Goal: Find contact information: Find specific page/section

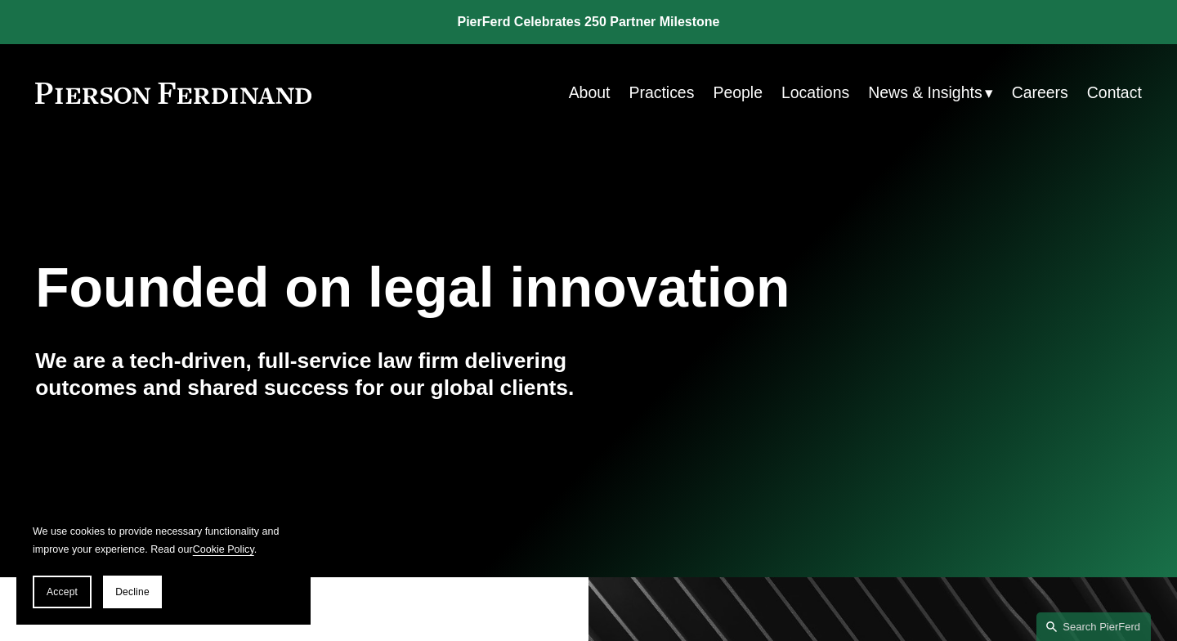
click at [1112, 93] on link "Contact" at bounding box center [1114, 93] width 55 height 32
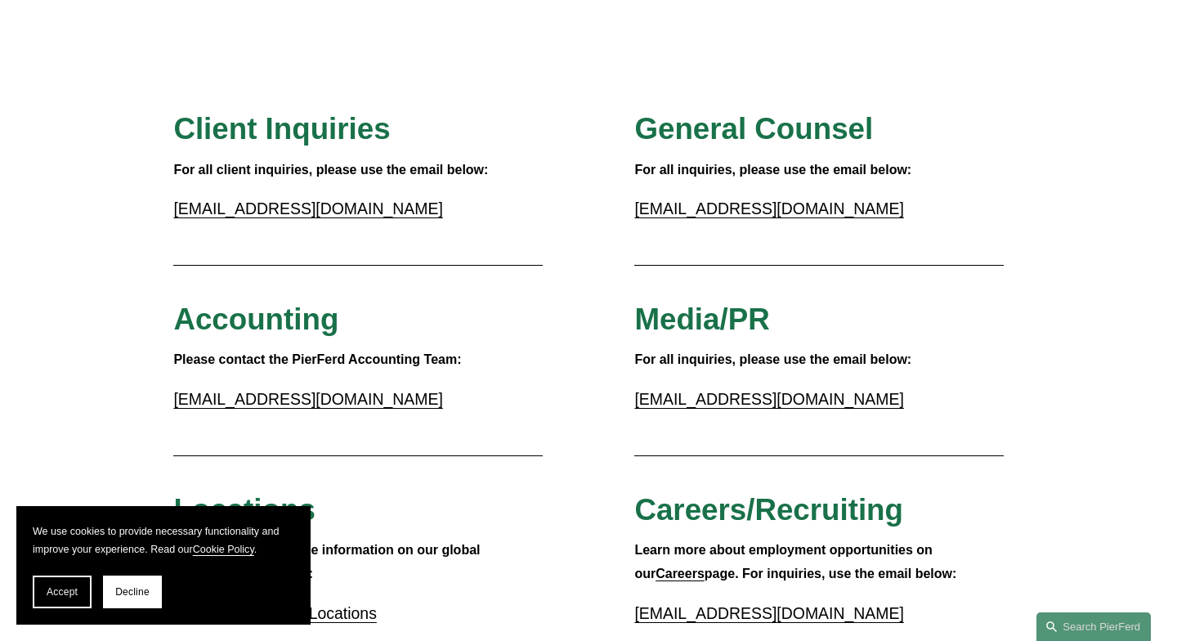
scroll to position [117, 0]
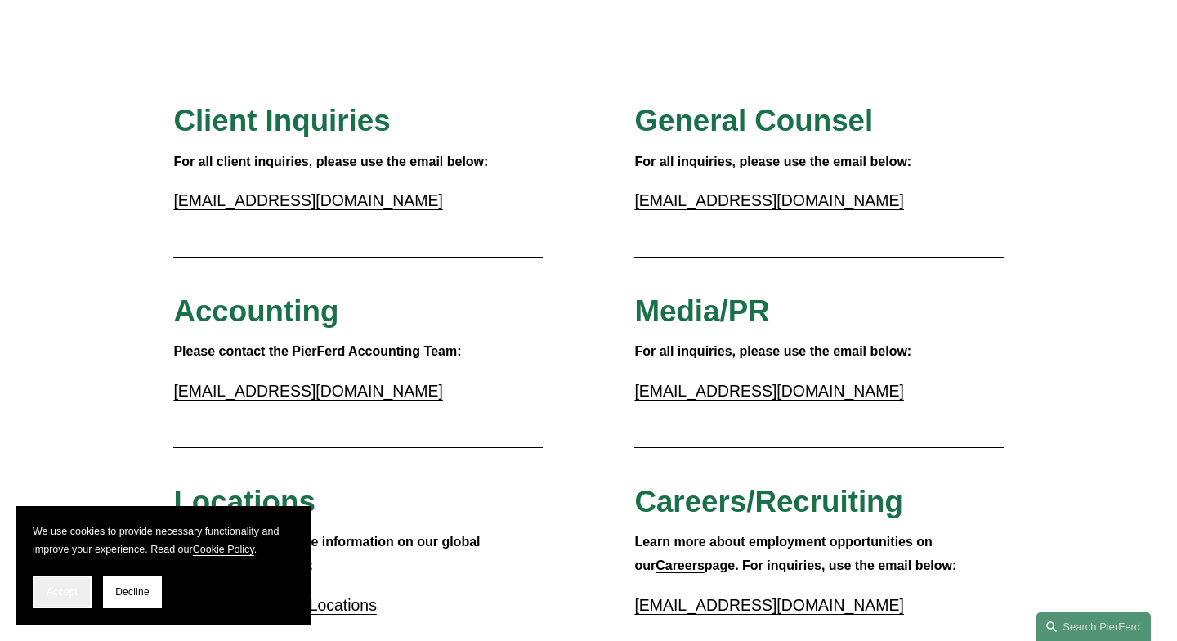
click at [48, 607] on button "Accept" at bounding box center [62, 592] width 59 height 33
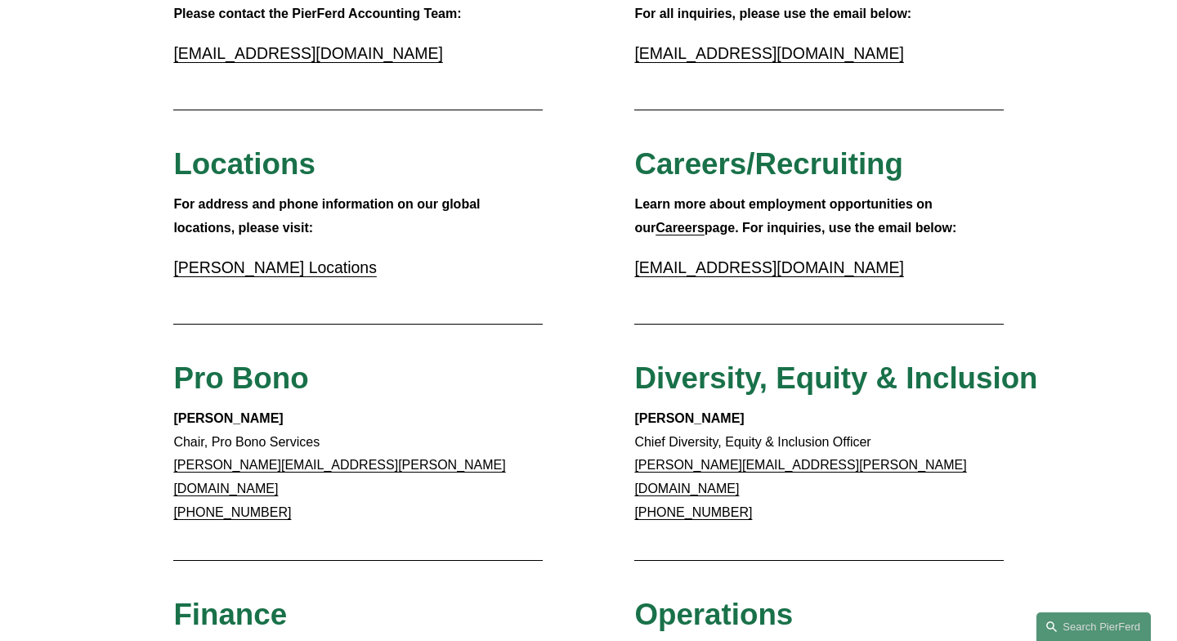
scroll to position [0, 0]
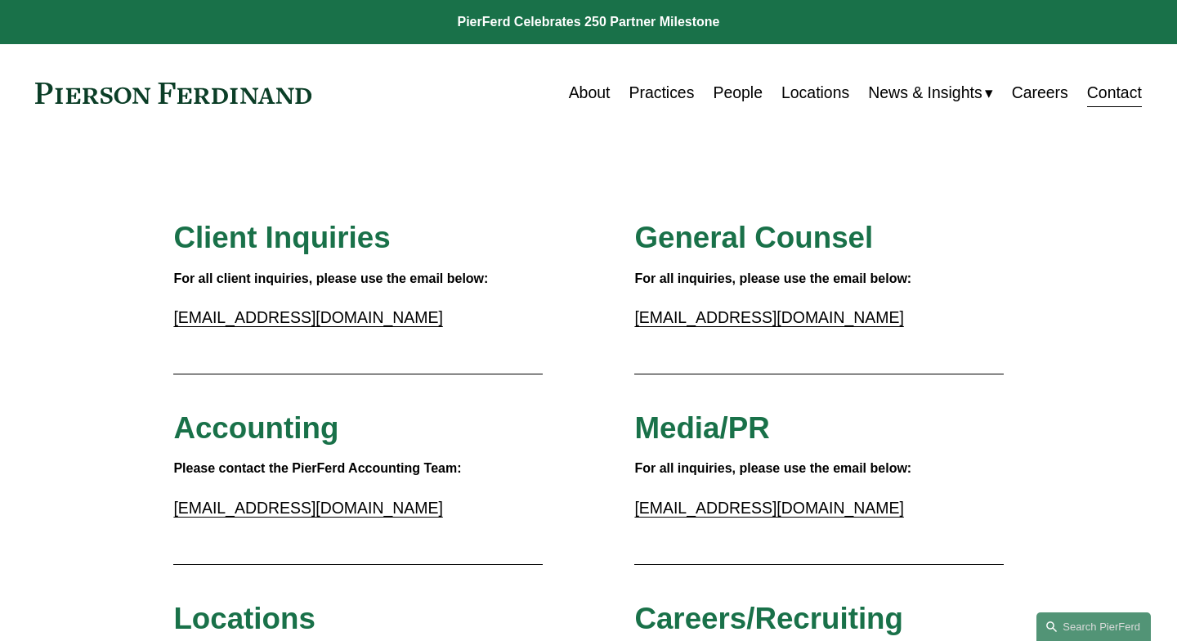
click at [794, 100] on link "Locations" at bounding box center [816, 93] width 68 height 32
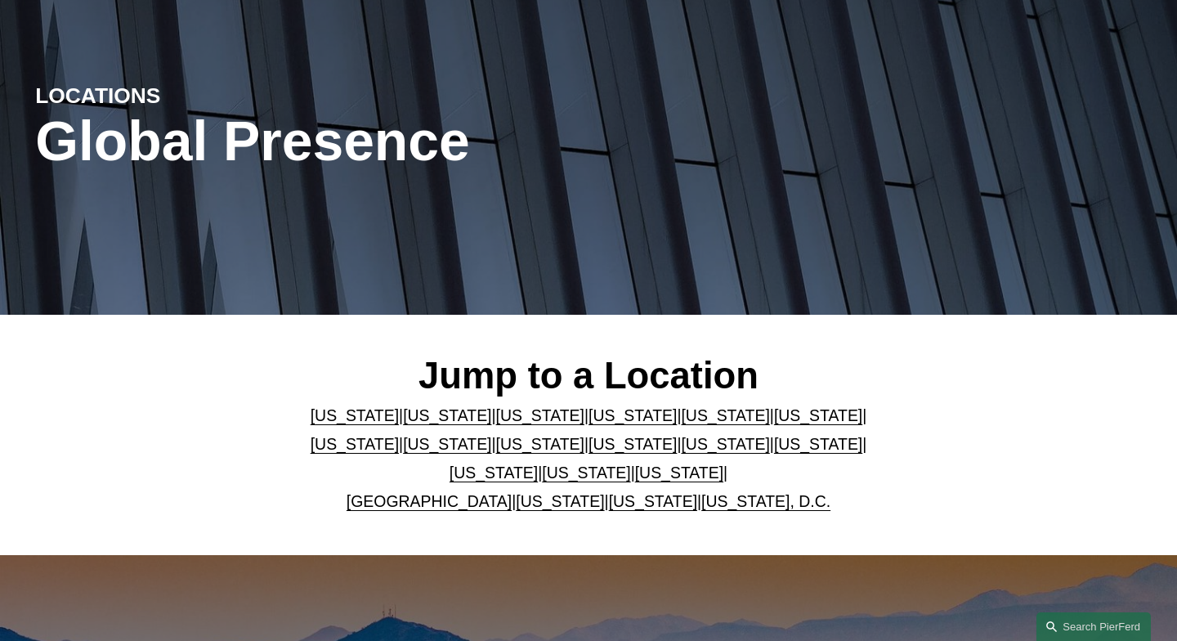
scroll to position [146, 0]
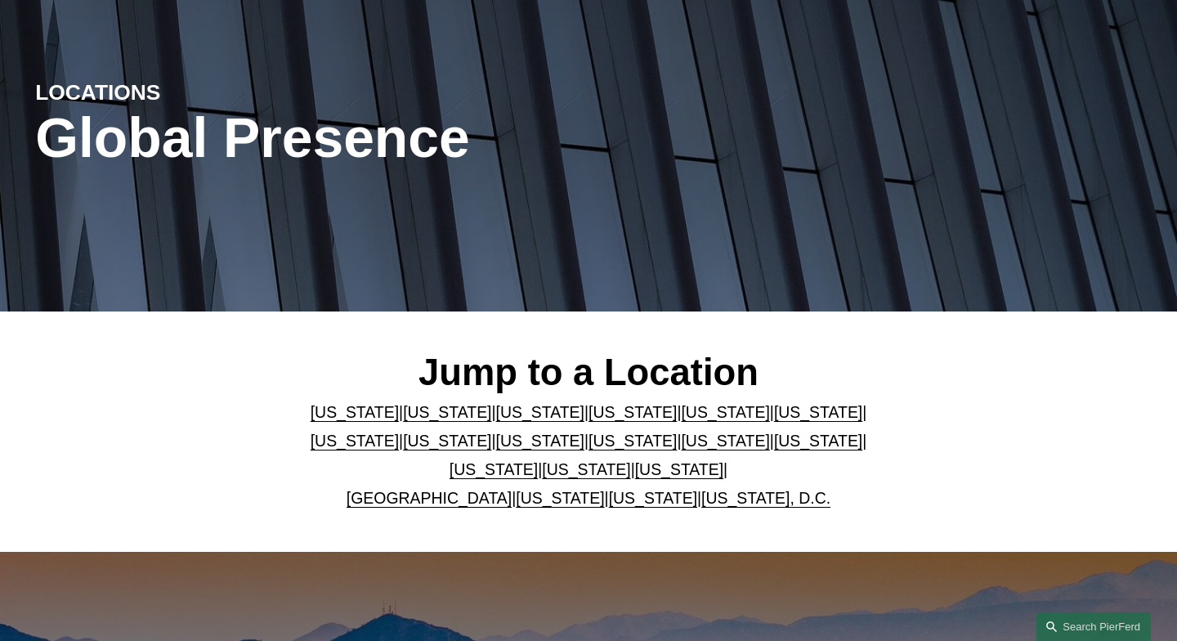
click at [436, 504] on link "United Kingdom" at bounding box center [429, 498] width 165 height 18
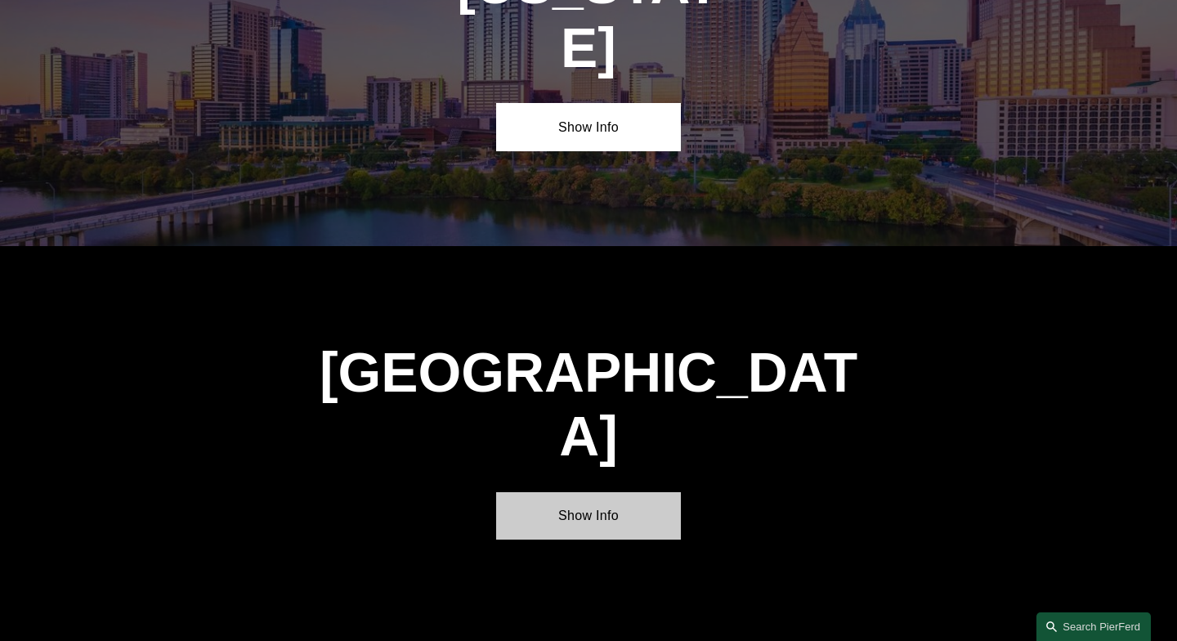
scroll to position [5694, 0]
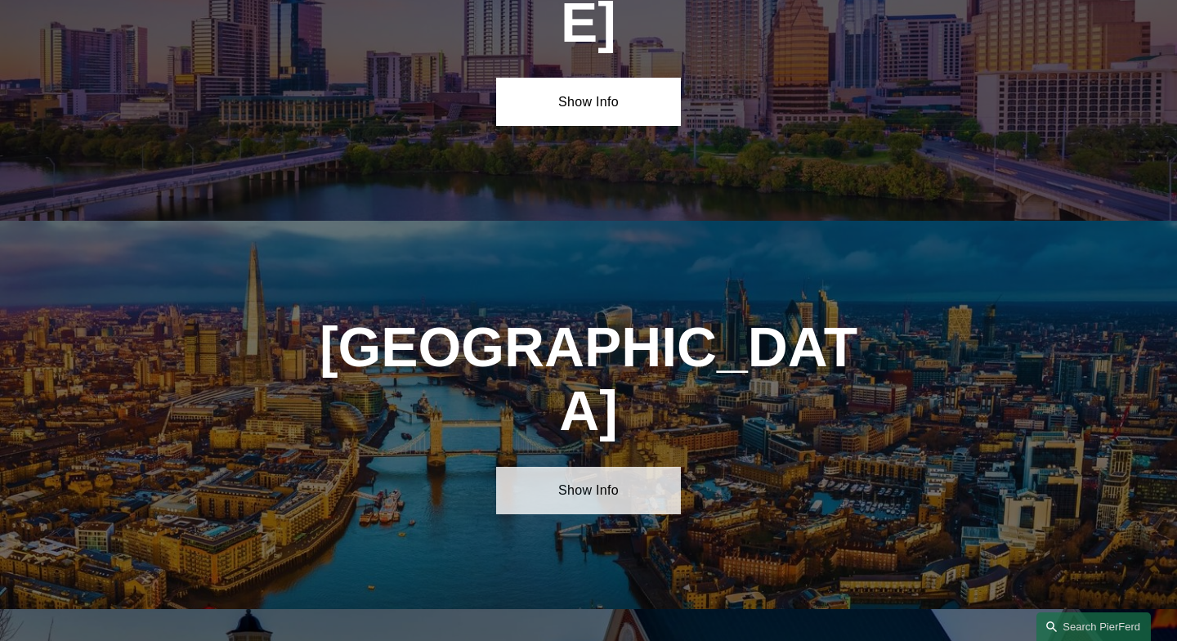
click at [666, 467] on link "Show Info" at bounding box center [588, 490] width 185 height 47
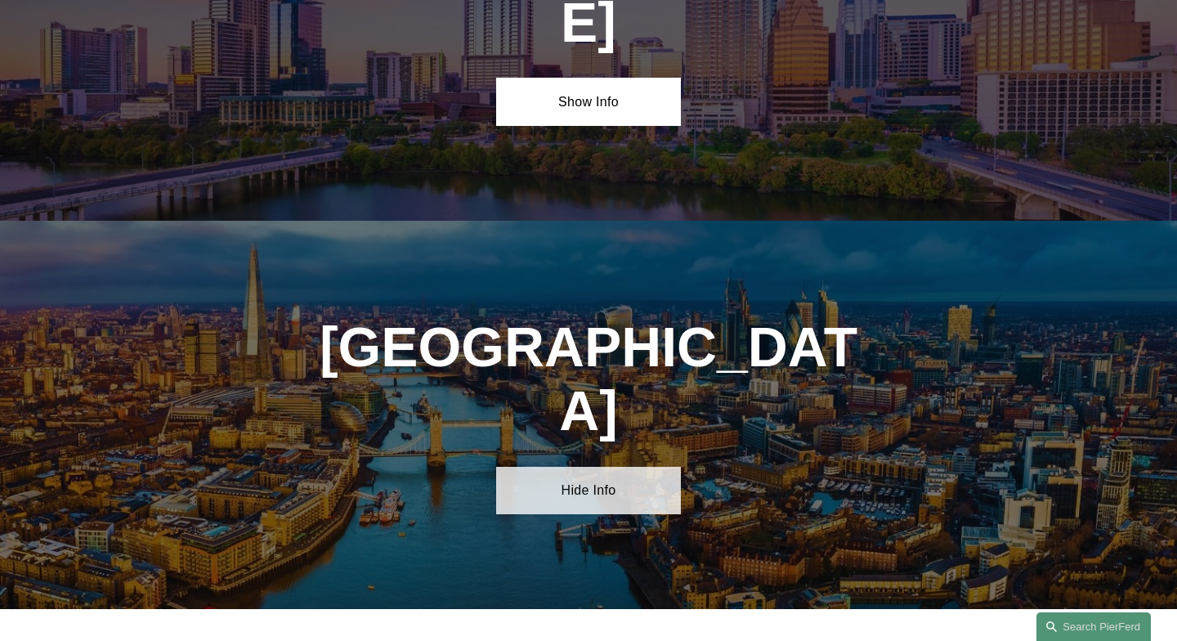
scroll to position [5713, 0]
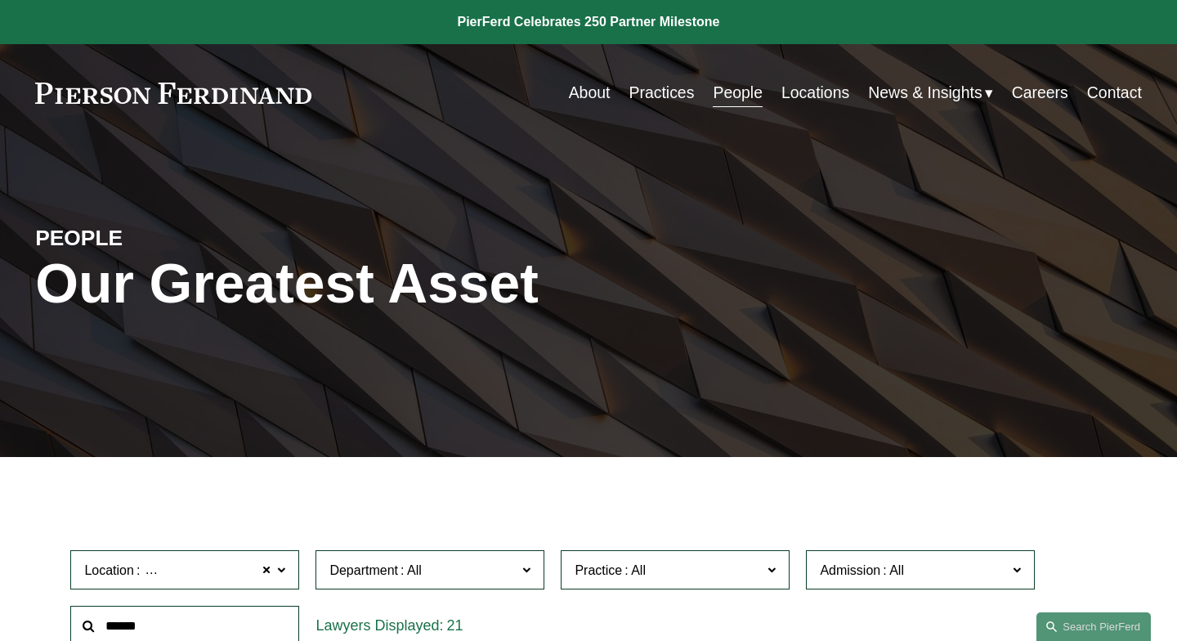
click at [595, 92] on link "About" at bounding box center [590, 93] width 42 height 32
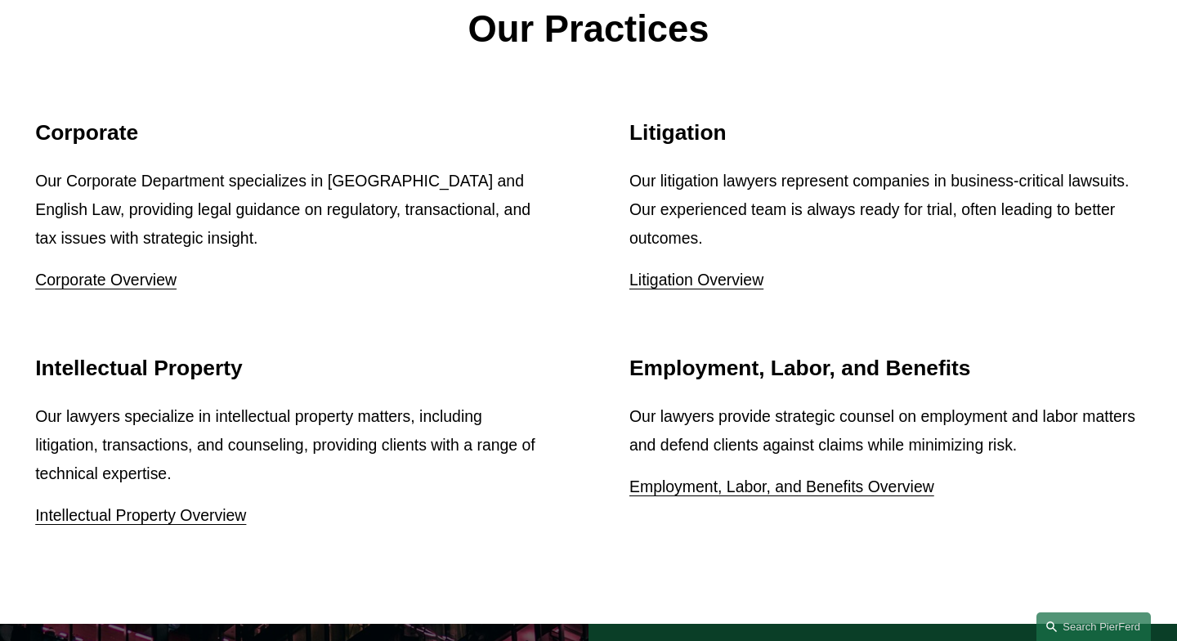
scroll to position [2028, 0]
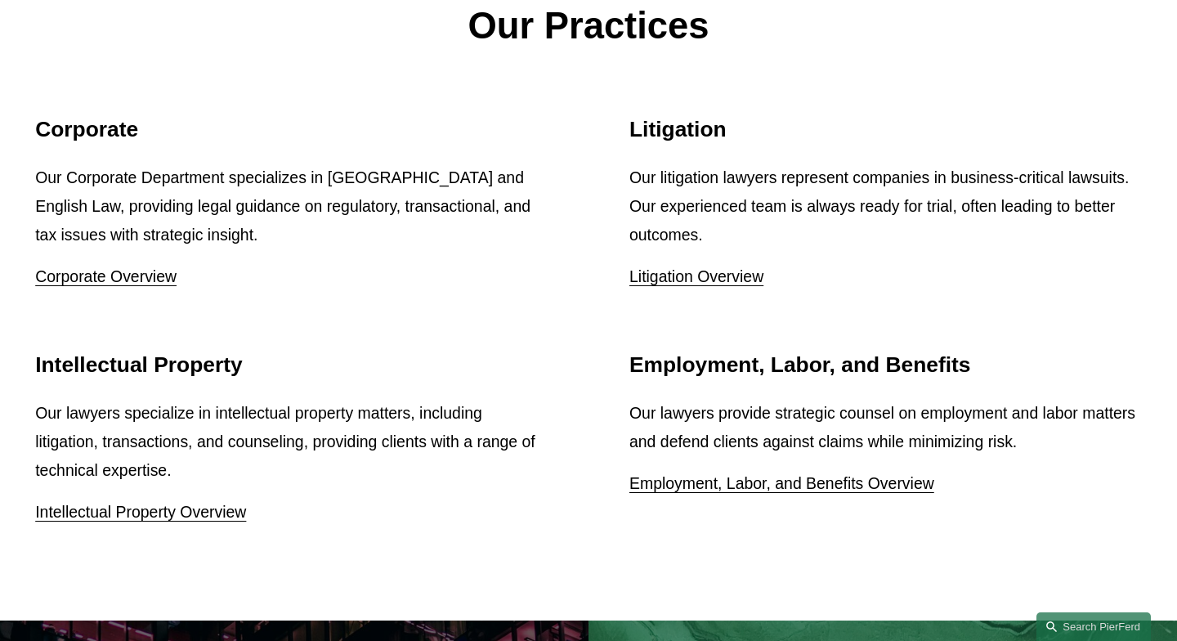
click at [147, 503] on link "Intellectual Property Overview" at bounding box center [140, 512] width 211 height 18
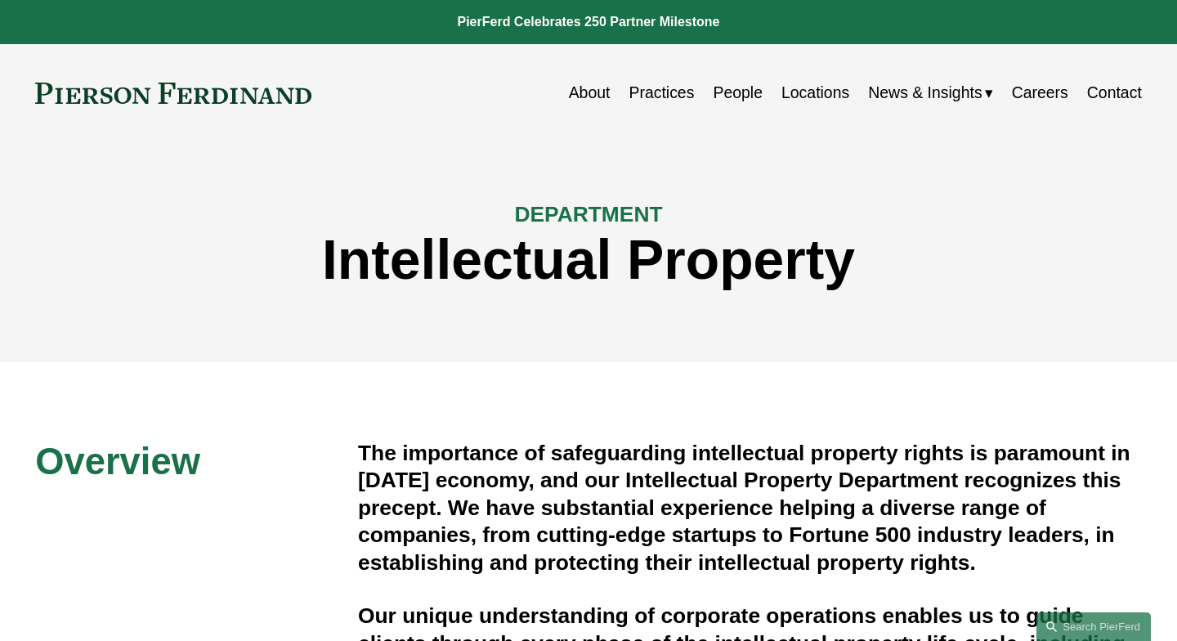
click at [723, 93] on link "People" at bounding box center [738, 93] width 50 height 32
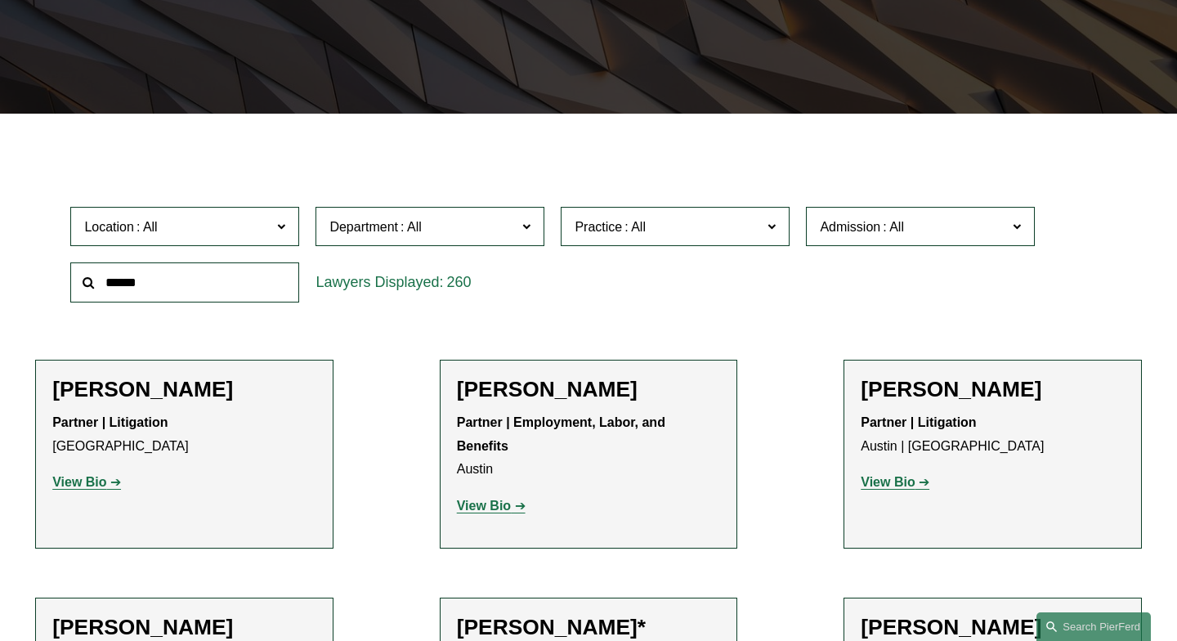
scroll to position [348, 0]
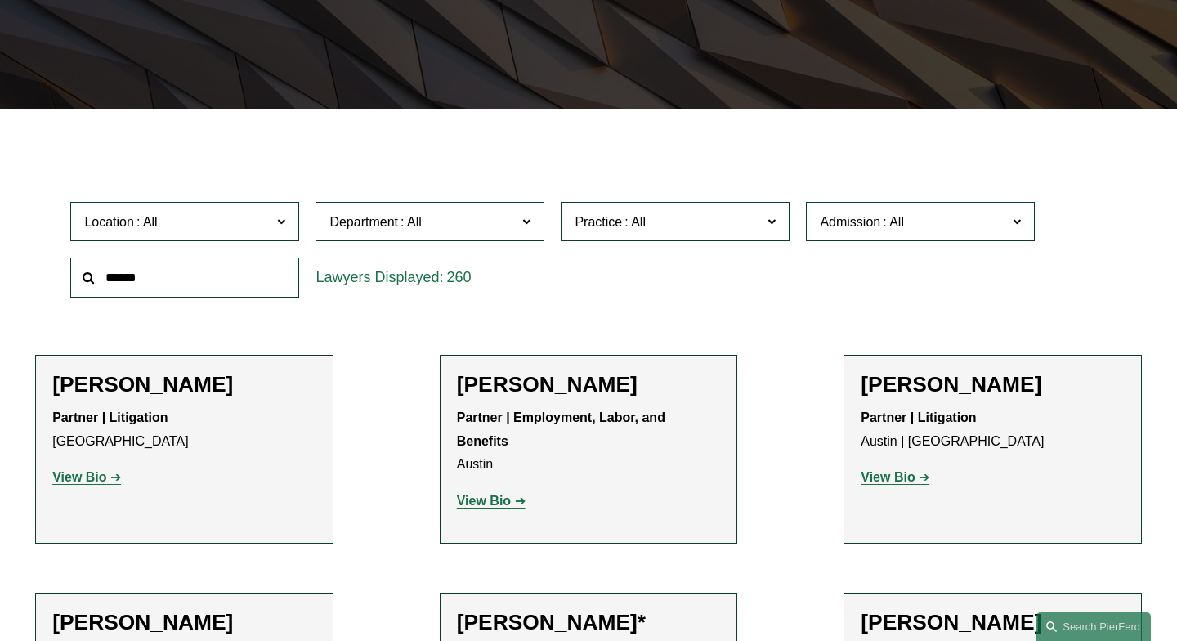
click at [266, 228] on span "Location" at bounding box center [177, 222] width 187 height 22
click at [0, 0] on link "London" at bounding box center [0, 0] width 0 height 0
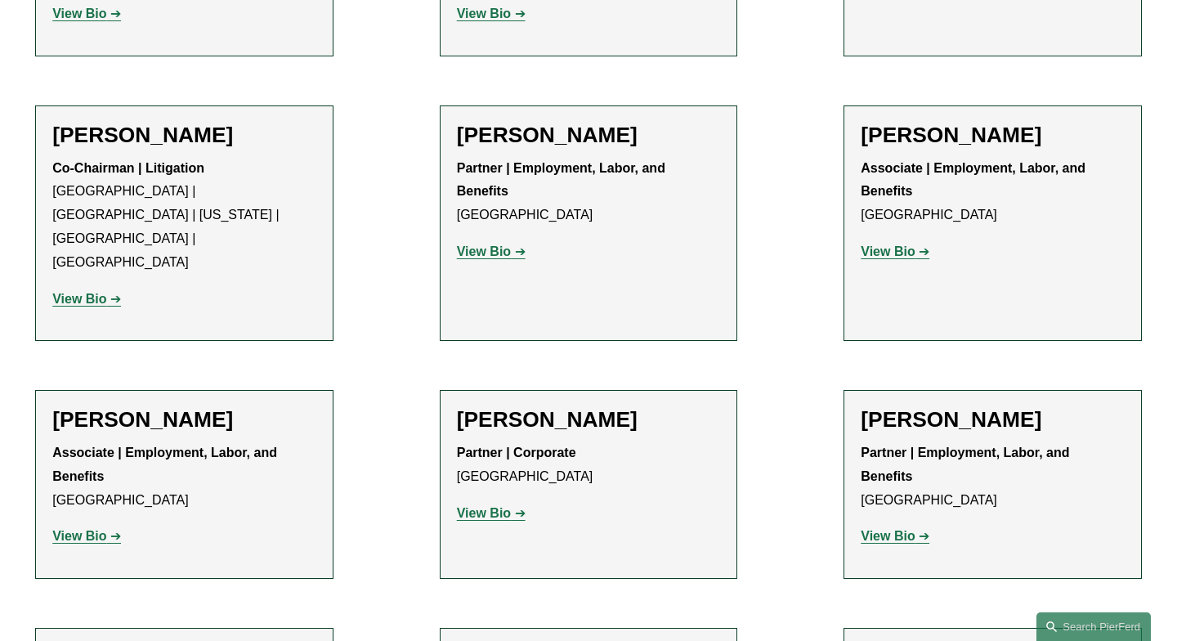
scroll to position [832, 0]
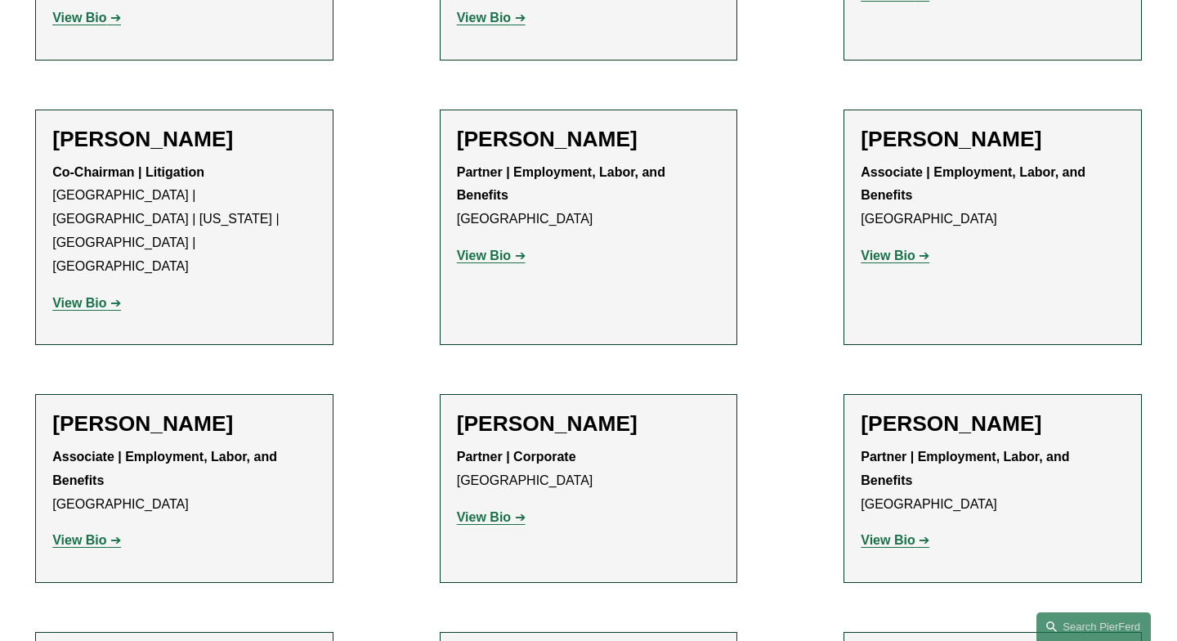
click at [493, 249] on strong "View Bio" at bounding box center [484, 256] width 54 height 14
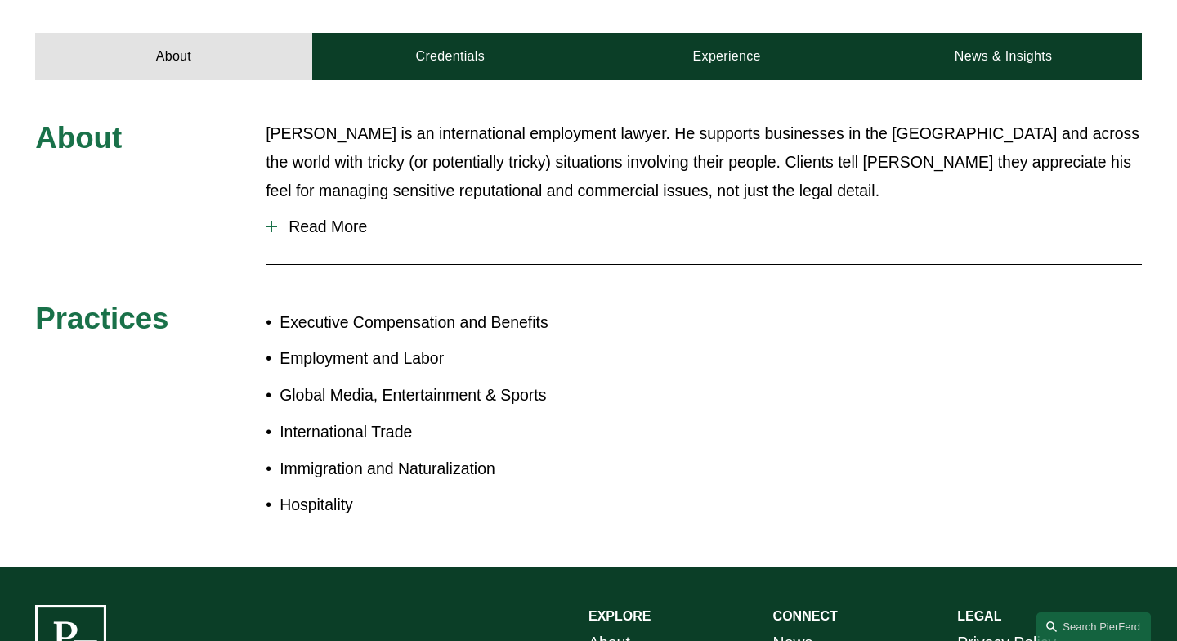
scroll to position [574, 0]
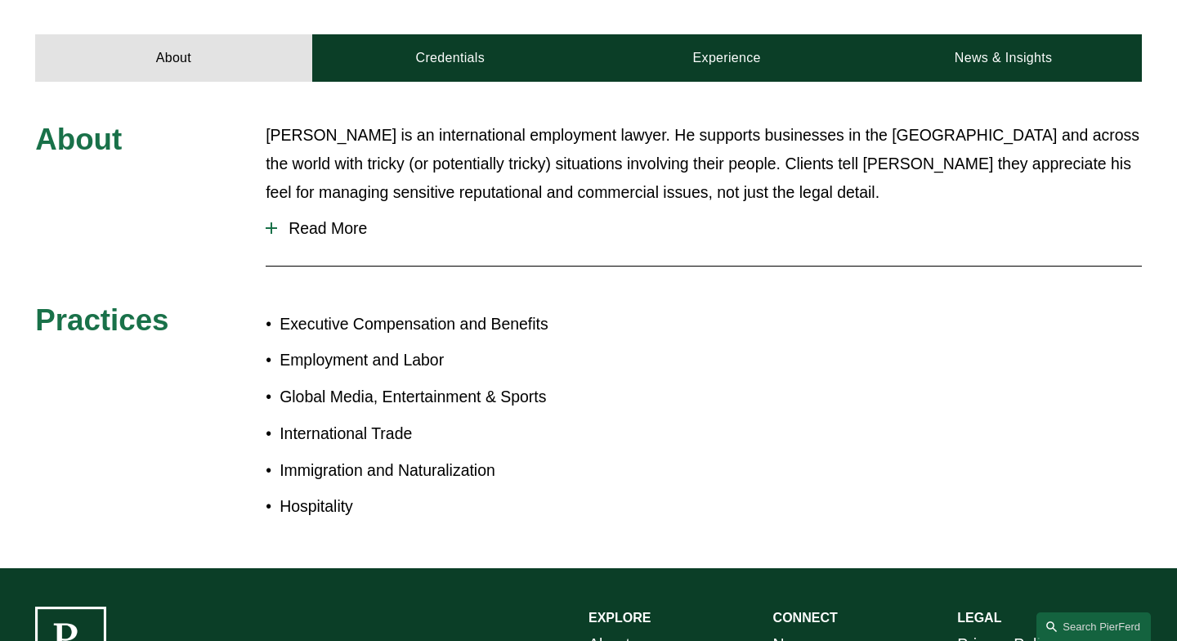
click at [294, 207] on button "Read More" at bounding box center [704, 228] width 876 height 43
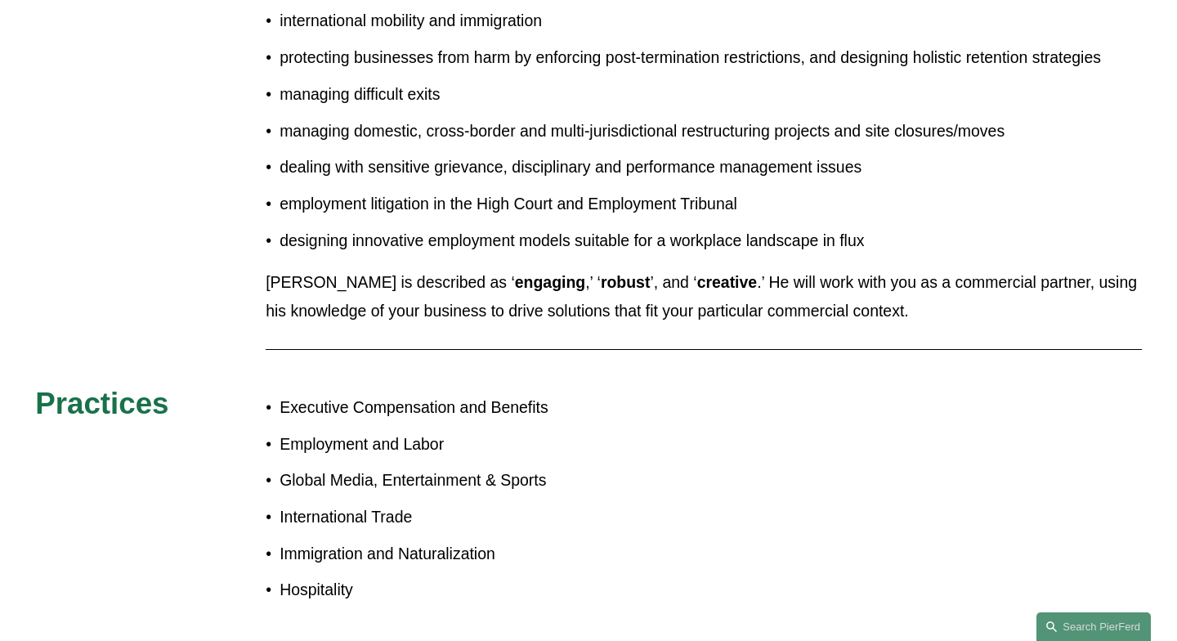
scroll to position [948, 0]
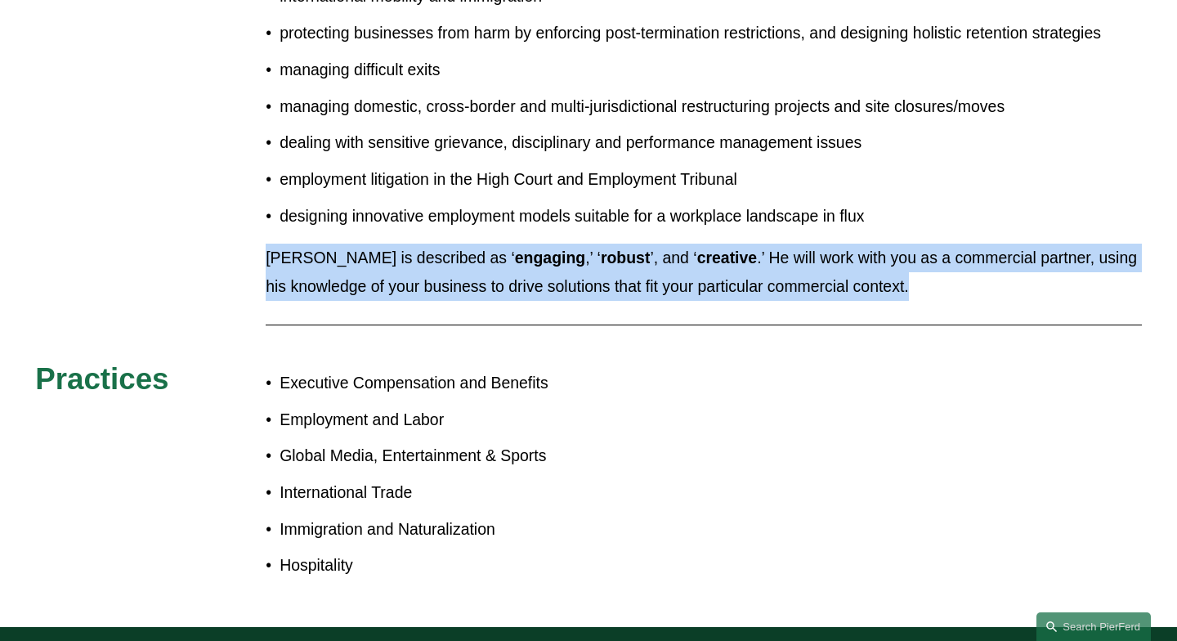
drag, startPoint x: 863, startPoint y: 552, endPoint x: 948, endPoint y: 204, distance: 357.7
click at [948, 204] on div "About Peter is an international employment lawyer. He supports businesses in th…" at bounding box center [588, 168] width 1177 height 842
click at [948, 204] on p "designing innovative employment models suitable for a workplace landscape in fl…" at bounding box center [711, 216] width 863 height 29
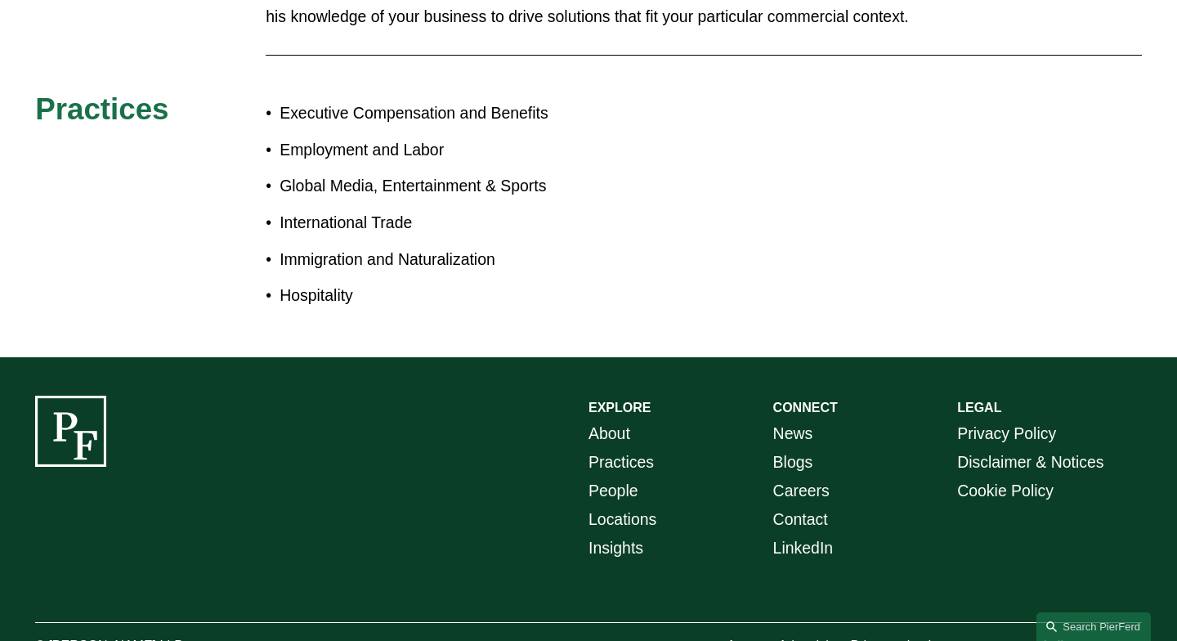
scroll to position [1215, 0]
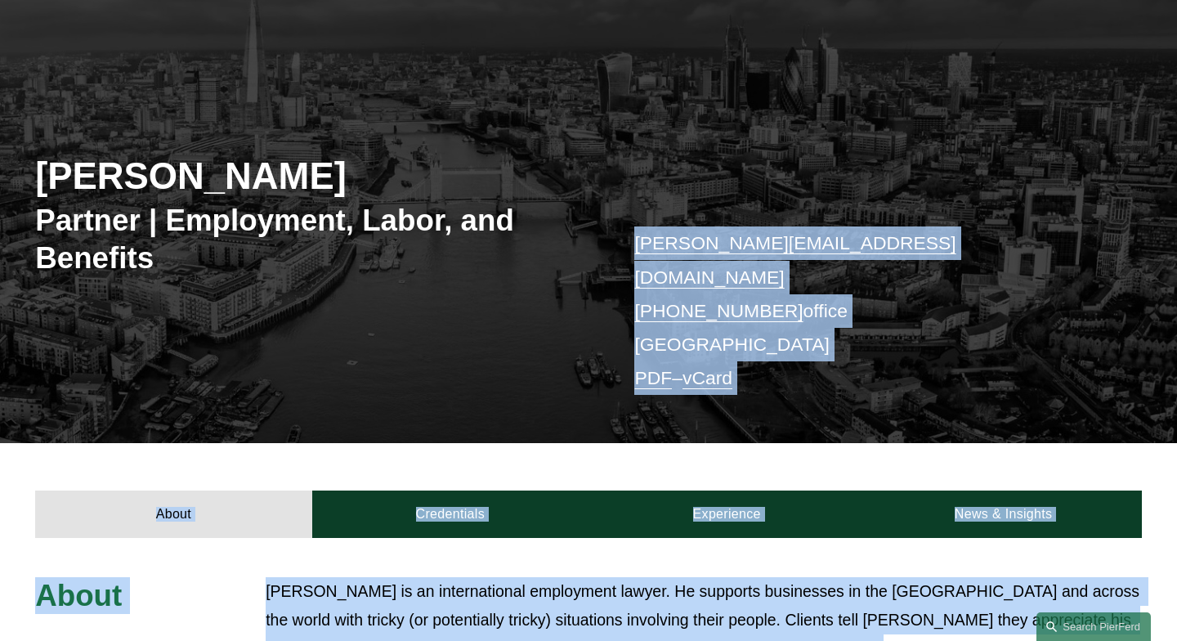
drag, startPoint x: 679, startPoint y: 338, endPoint x: 782, endPoint y: -20, distance: 373.4
